Goal: Navigation & Orientation: Find specific page/section

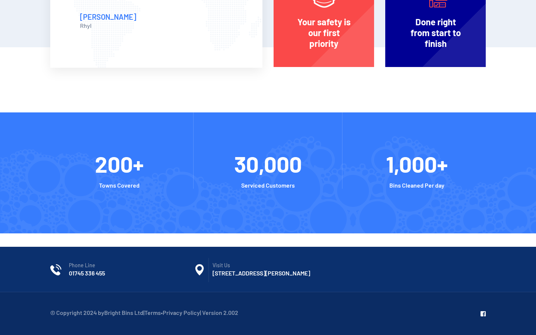
scroll to position [29, 0]
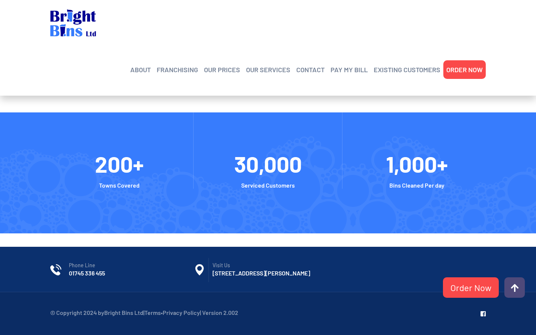
scroll to position [29, 0]
